Goal: Information Seeking & Learning: Learn about a topic

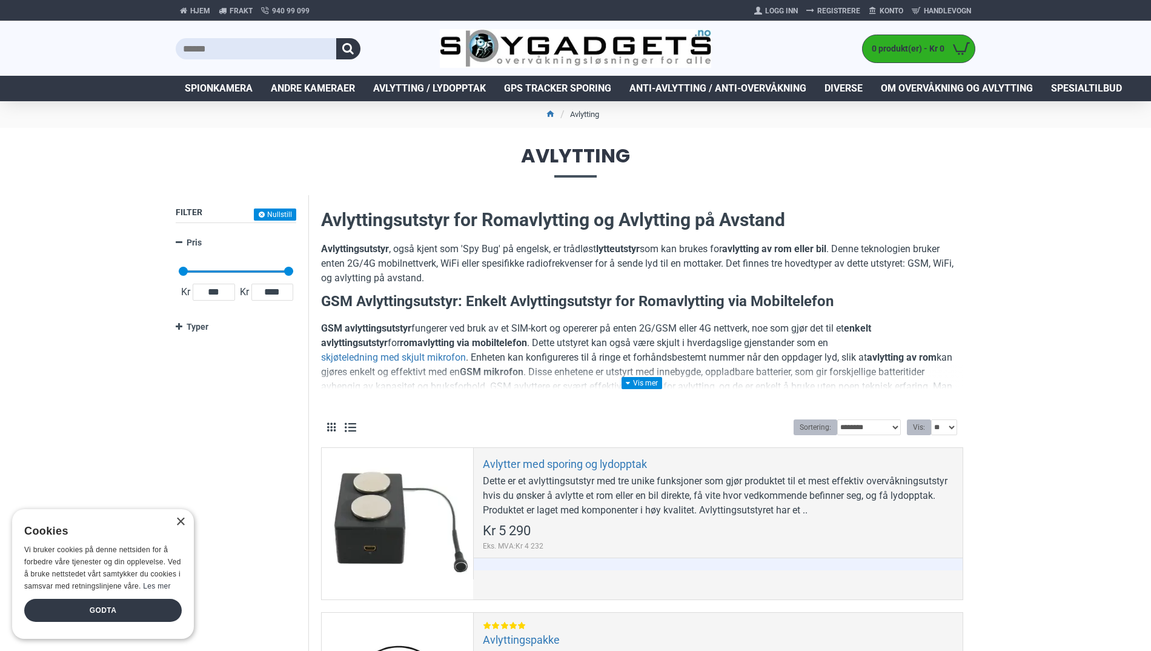
scroll to position [8, 0]
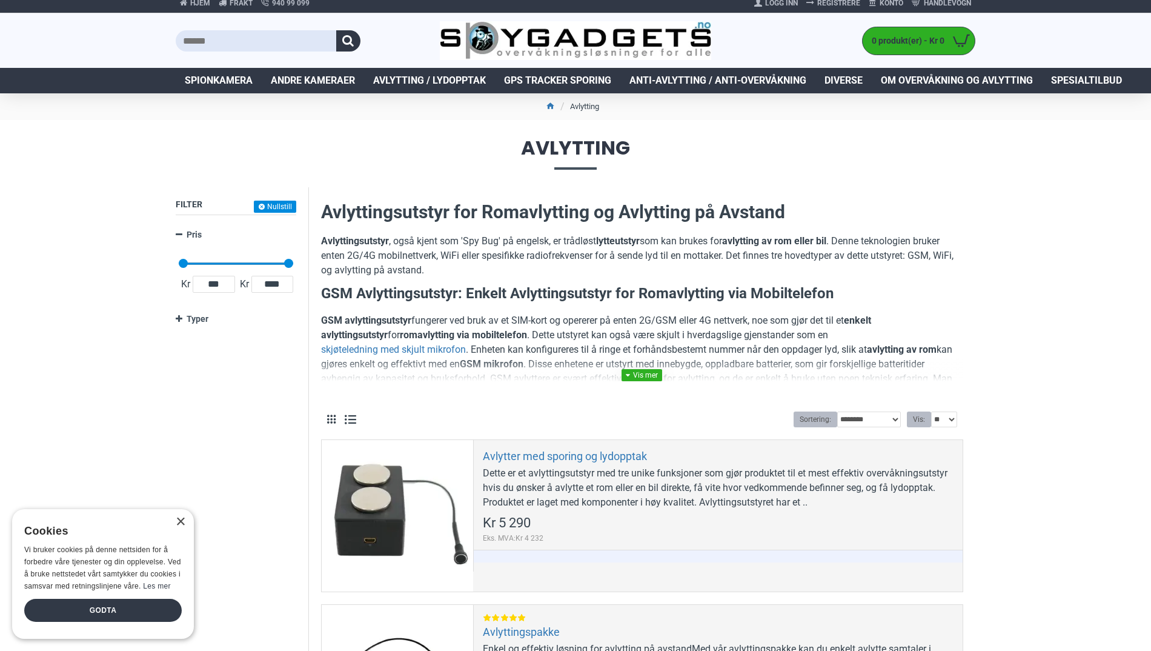
click at [636, 373] on link at bounding box center [642, 375] width 41 height 12
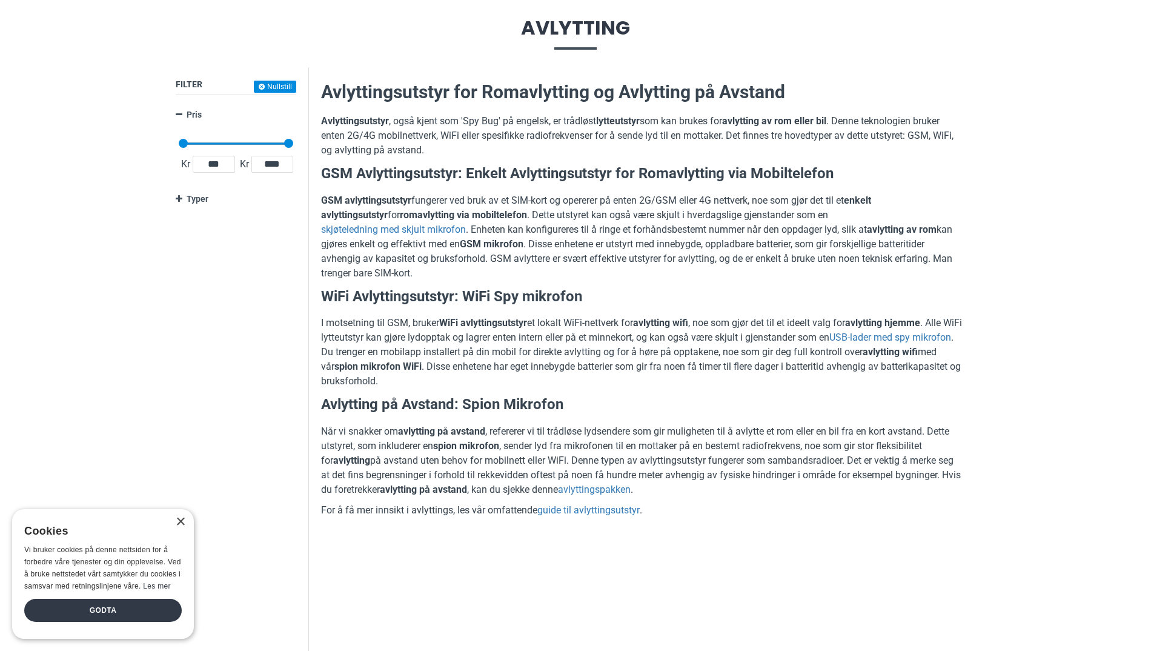
scroll to position [0, 0]
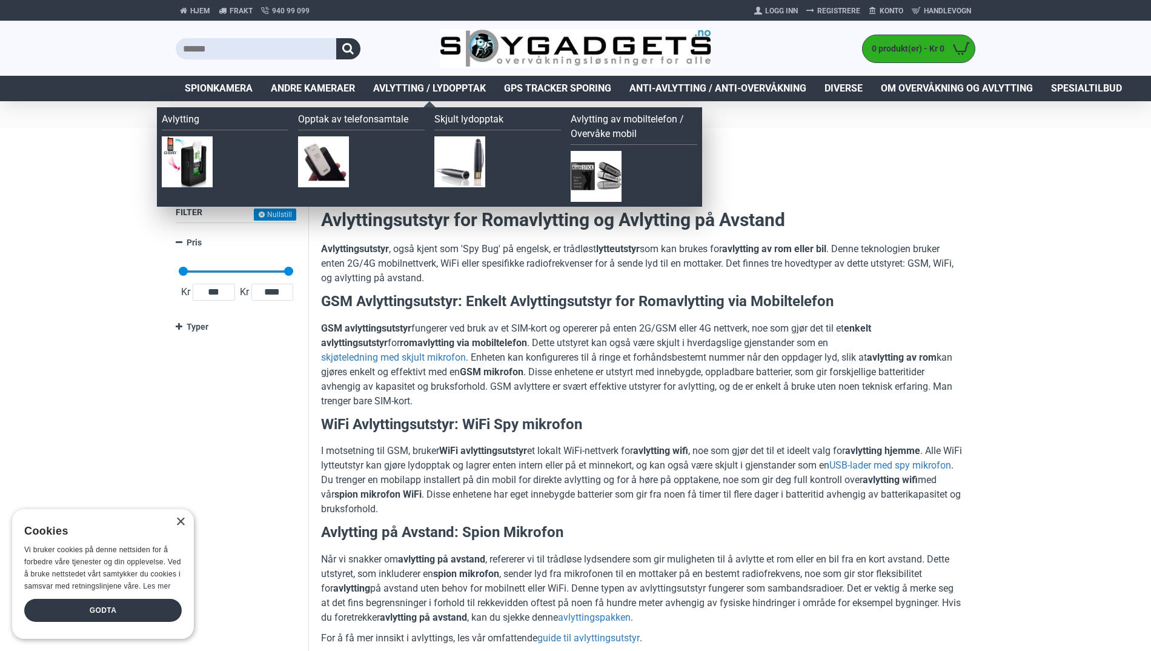
click at [386, 85] on span "Avlytting / Lydopptak" at bounding box center [429, 88] width 113 height 15
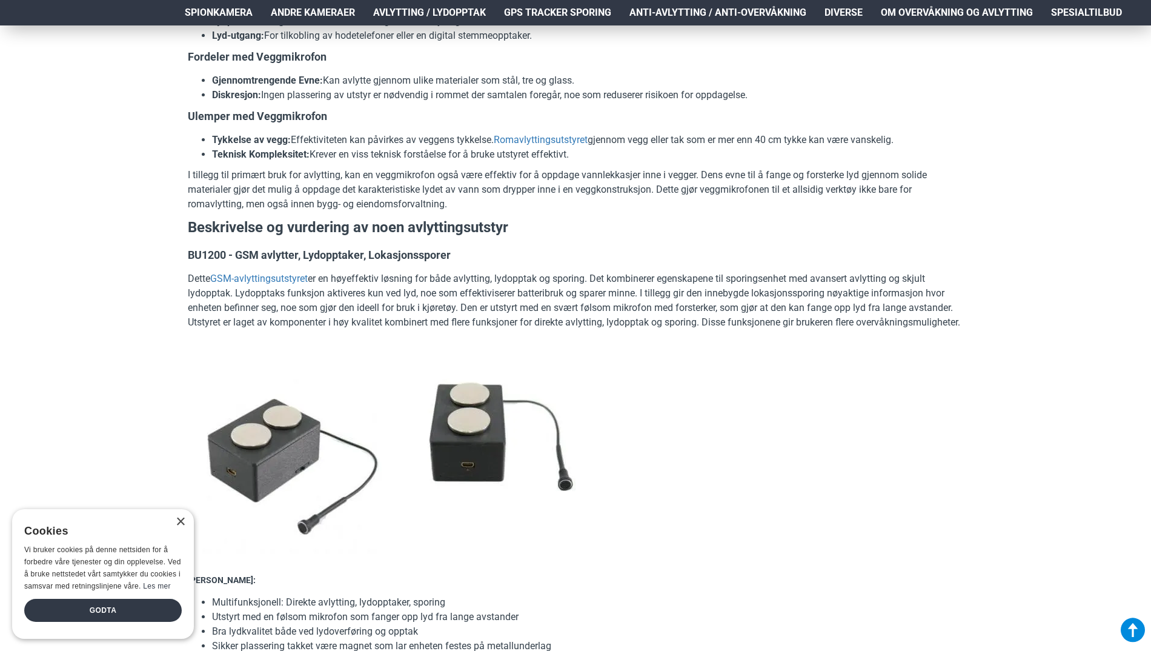
scroll to position [3693, 0]
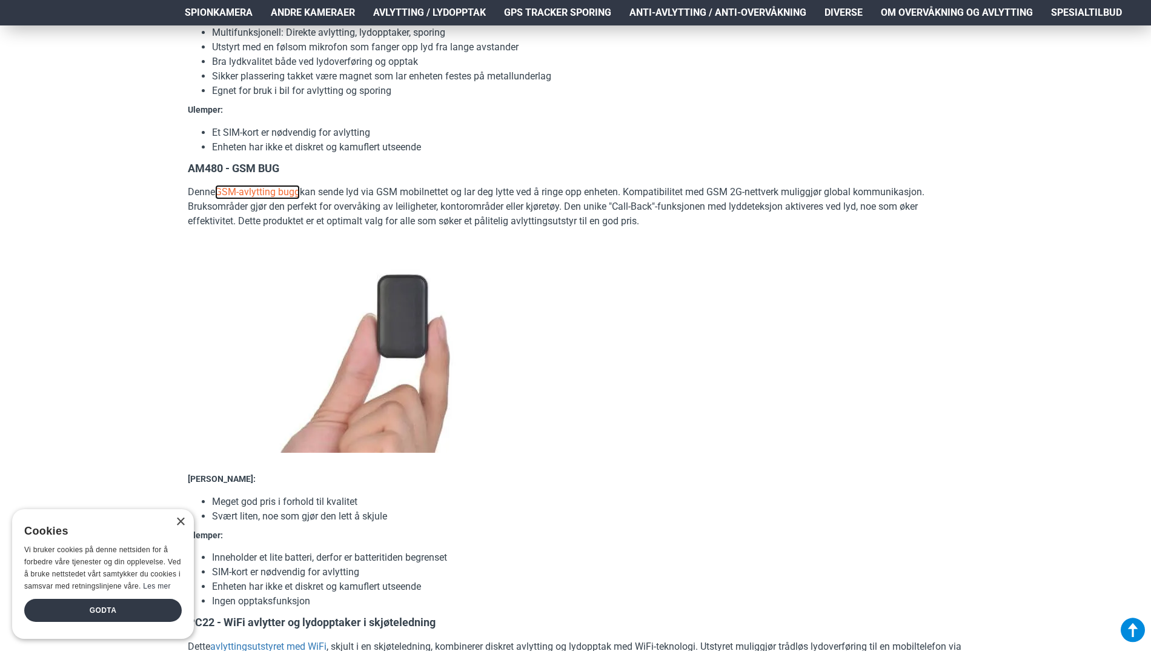
click at [288, 199] on link "GSM-avlytting bugg" at bounding box center [257, 192] width 85 height 15
